Goal: Share content: Share content

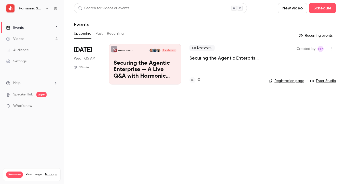
click at [258, 9] on button "New video" at bounding box center [292, 8] width 29 height 10
click at [258, 34] on div "Upload" at bounding box center [311, 35] width 39 height 5
click at [258, 8] on button "New video" at bounding box center [292, 8] width 29 height 10
click at [258, 37] on div "Upload" at bounding box center [311, 35] width 39 height 5
click at [258, 171] on link "MCP_DEMO_FULL Upload completed" at bounding box center [309, 172] width 59 height 10
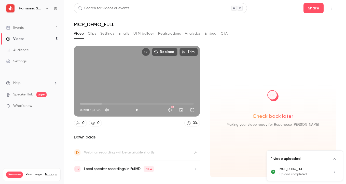
click at [109, 24] on h1 "MCP_DEMO_FULL" at bounding box center [205, 24] width 262 height 6
click at [258, 7] on icon "Top Bar Actions" at bounding box center [332, 8] width 4 height 4
click at [258, 12] on div at bounding box center [173, 92] width 346 height 184
click at [258, 9] on button "Share" at bounding box center [313, 8] width 20 height 10
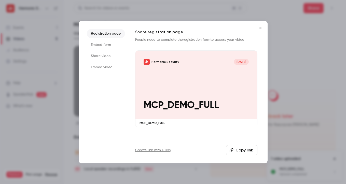
click at [107, 46] on li "Embed form" at bounding box center [106, 44] width 38 height 9
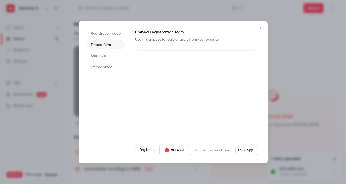
click at [102, 66] on li "Embed video" at bounding box center [106, 67] width 38 height 9
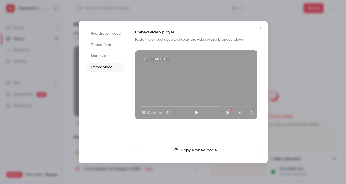
click at [186, 151] on button "Copy embed code" at bounding box center [196, 150] width 122 height 10
click at [258, 29] on icon "Close" at bounding box center [260, 28] width 6 height 4
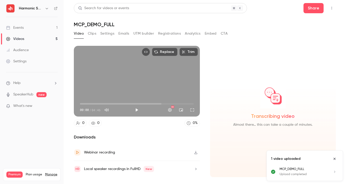
click at [258, 6] on icon "Top Bar Actions" at bounding box center [332, 8] width 4 height 4
click at [258, 46] on div "Delete" at bounding box center [312, 47] width 40 height 5
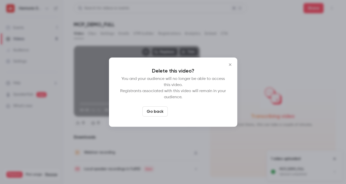
click at [190, 113] on button "Delete video" at bounding box center [187, 111] width 34 height 10
